Goal: Task Accomplishment & Management: Manage account settings

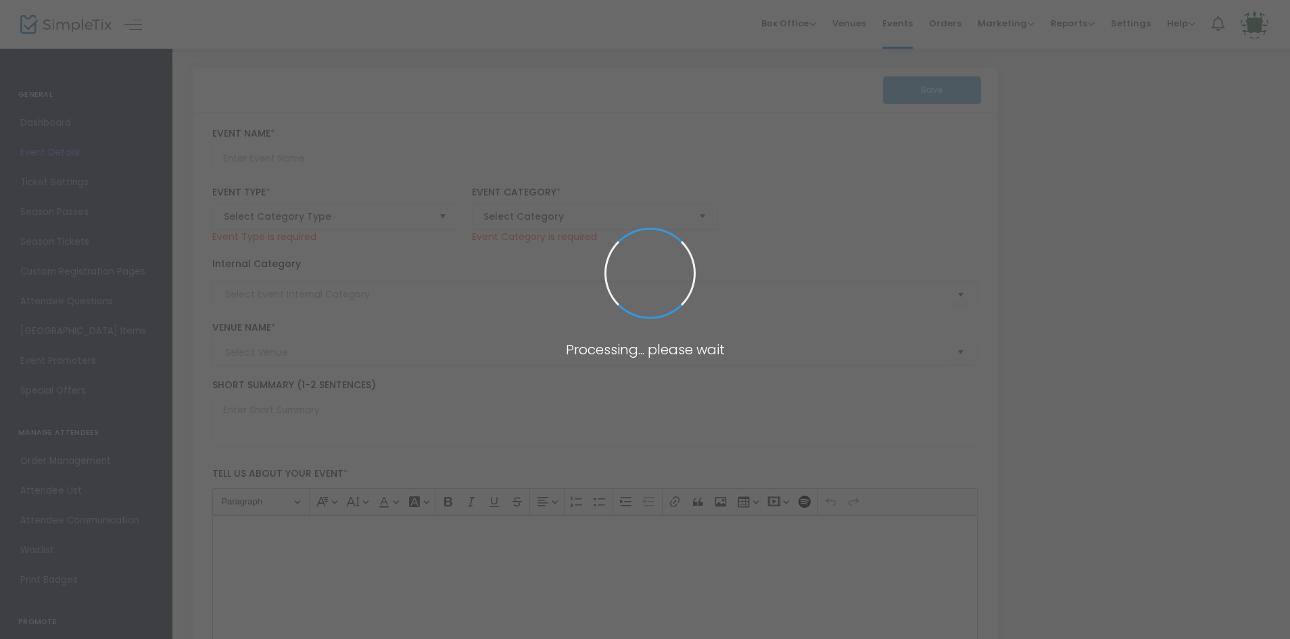
type input "Amazing 5K for a Cause"
type textarea "Amazing Explorers Academy is hosting an Amazing 5k run/walk that will be benefi…"
checkbox input "true"
type input "Register Now"
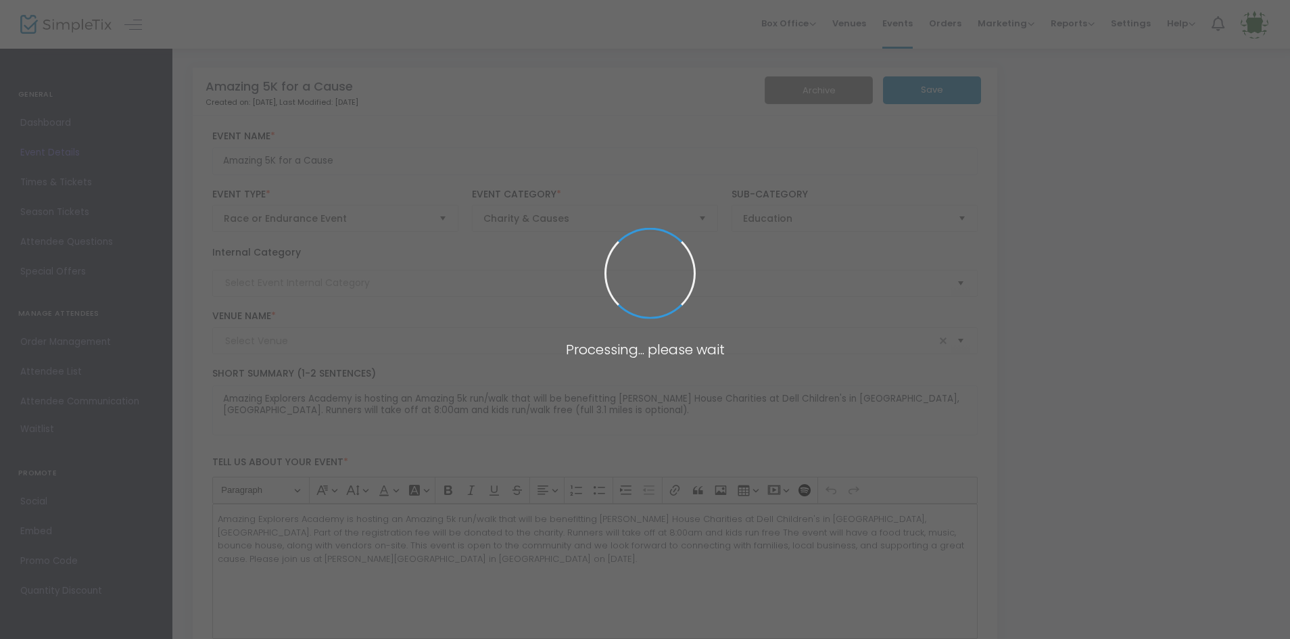
type input "[PERSON_NAME][GEOGRAPHIC_DATA]"
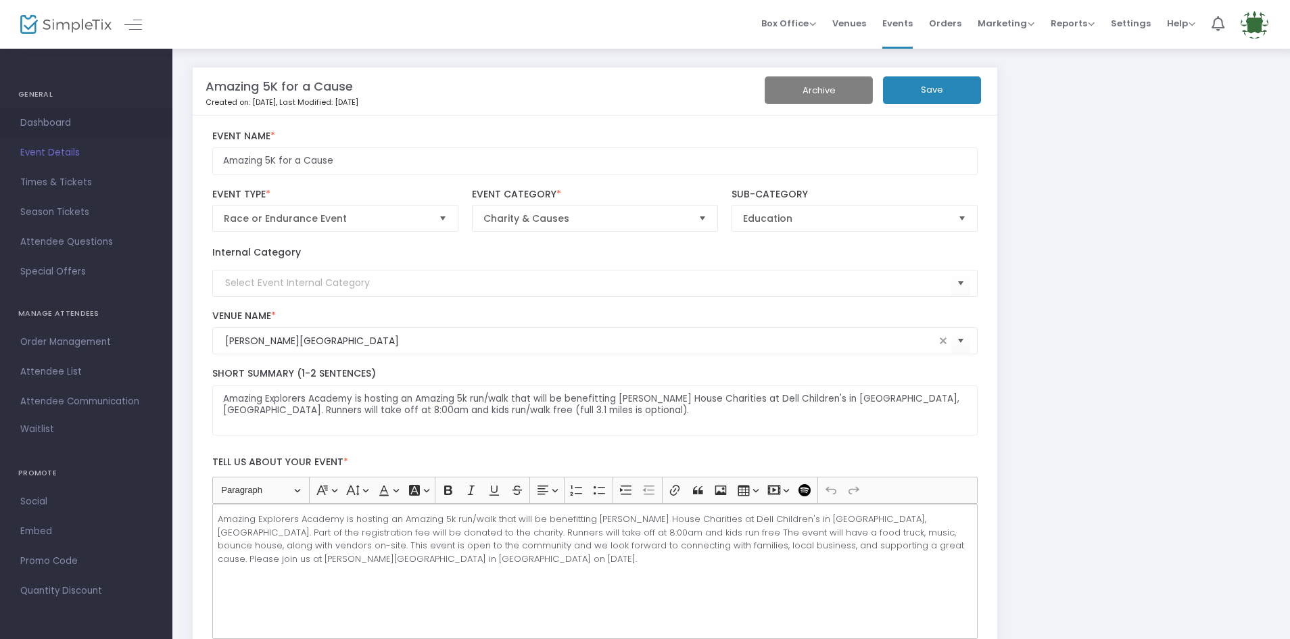
click at [38, 125] on span "Dashboard" at bounding box center [86, 123] width 132 height 18
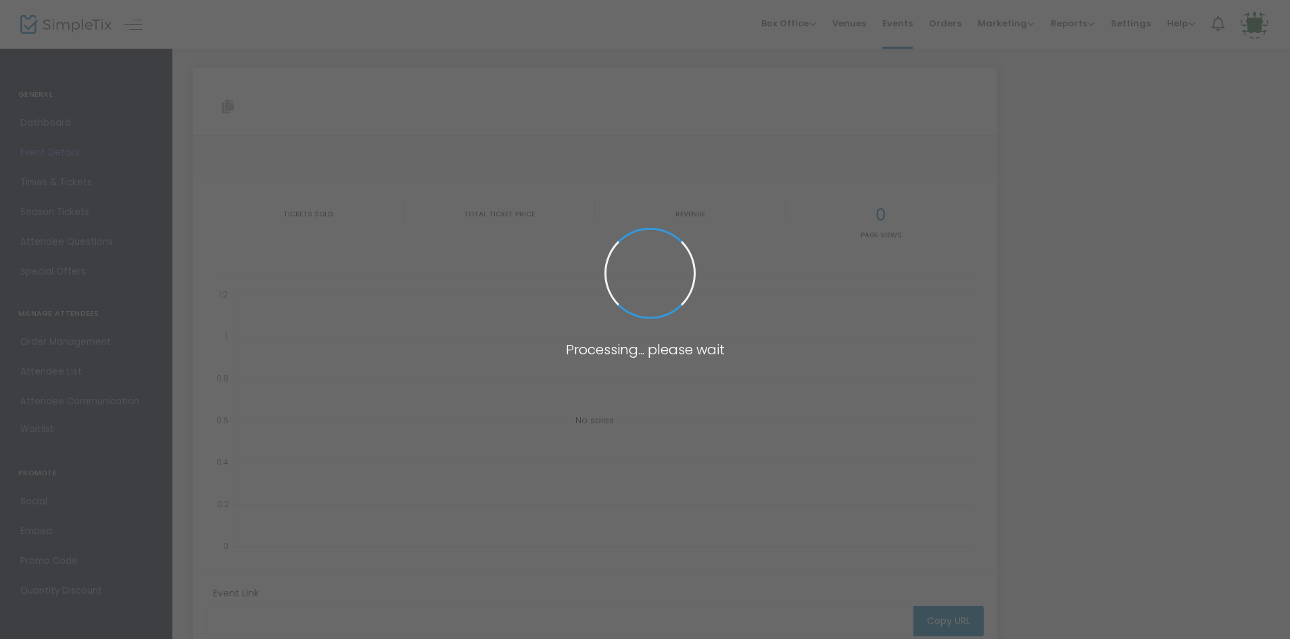
type input "[URL][DOMAIN_NAME]"
